Goal: Information Seeking & Learning: Learn about a topic

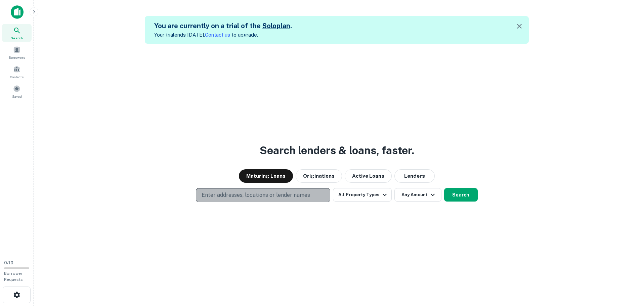
click at [253, 195] on p "Enter addresses, locations or lender names" at bounding box center [256, 195] width 109 height 8
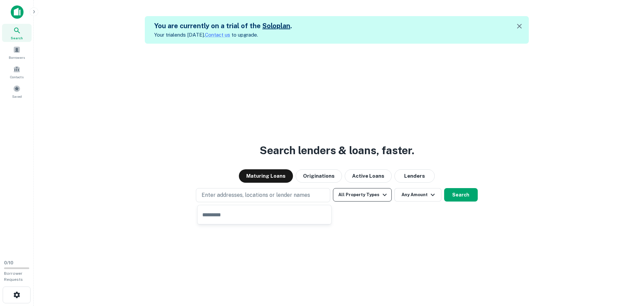
click at [367, 194] on button "All Property Types" at bounding box center [362, 194] width 58 height 13
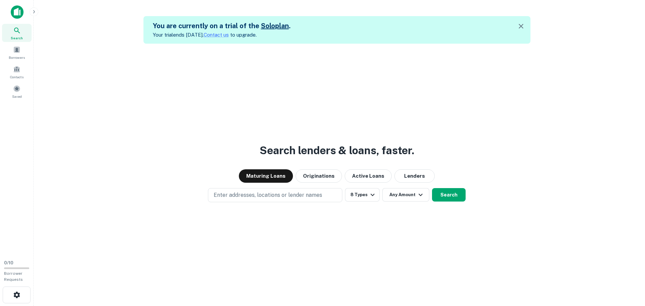
click at [449, 306] on div at bounding box center [320, 306] width 640 height 0
click at [278, 180] on button "Maturing Loans" at bounding box center [266, 175] width 54 height 13
click at [374, 195] on icon "button" at bounding box center [373, 195] width 8 height 8
click at [421, 306] on div at bounding box center [320, 306] width 640 height 0
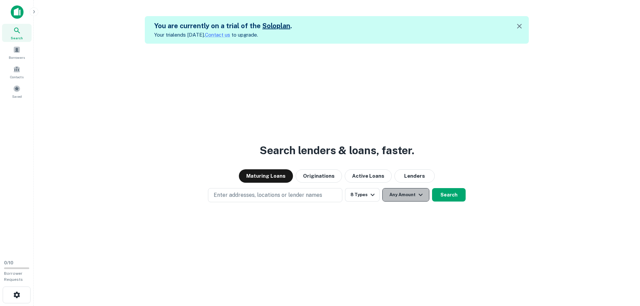
click at [423, 195] on icon "button" at bounding box center [421, 195] width 8 height 8
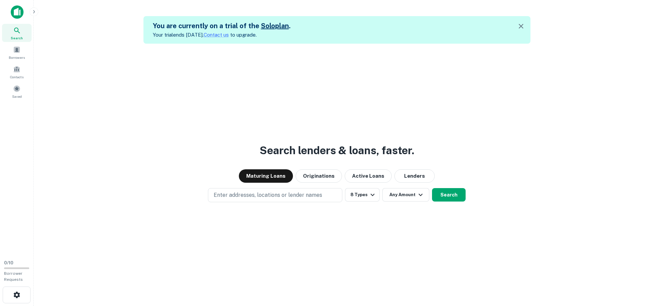
type input "********"
type input "******"
click at [269, 306] on div at bounding box center [320, 306] width 640 height 0
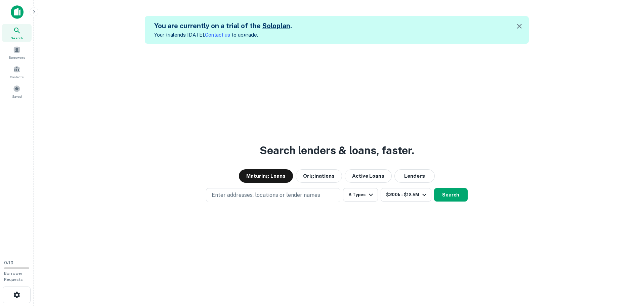
click at [449, 195] on button "Search" at bounding box center [451, 194] width 34 height 13
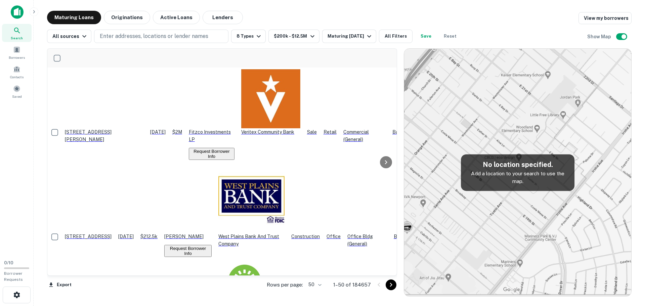
scroll to position [1056, 0]
